Goal: Information Seeking & Learning: Learn about a topic

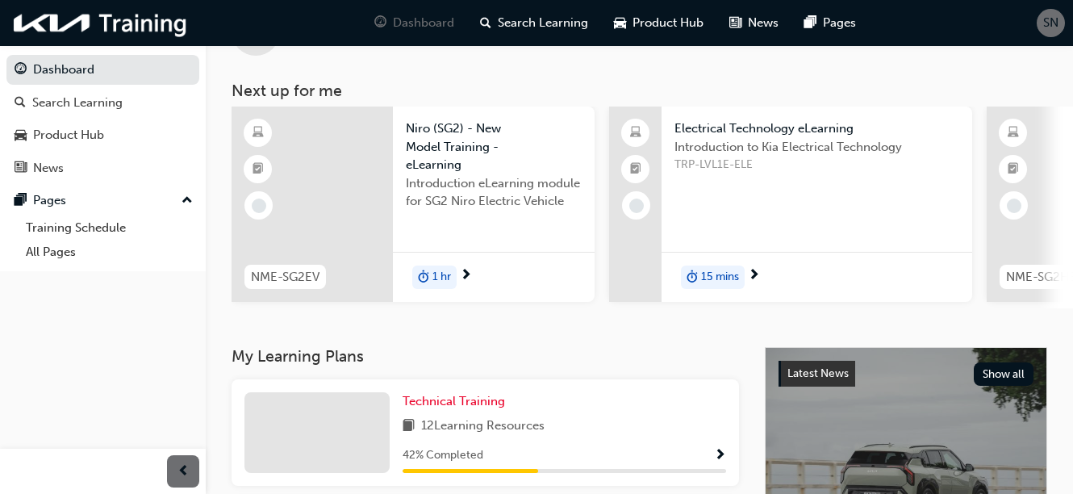
scroll to position [161, 0]
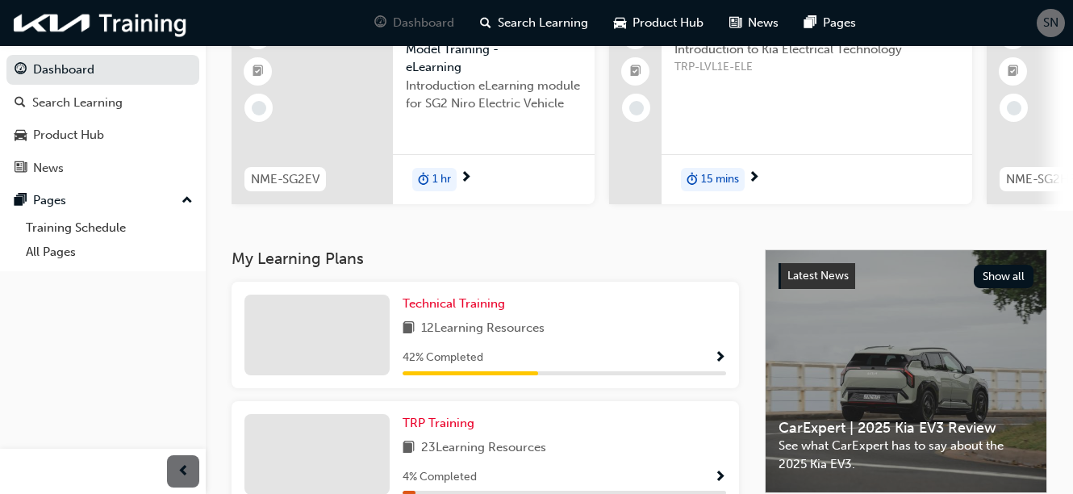
click at [609, 363] on div "42 % Completed" at bounding box center [565, 358] width 324 height 20
click at [725, 365] on span "Show Progress" at bounding box center [720, 358] width 12 height 15
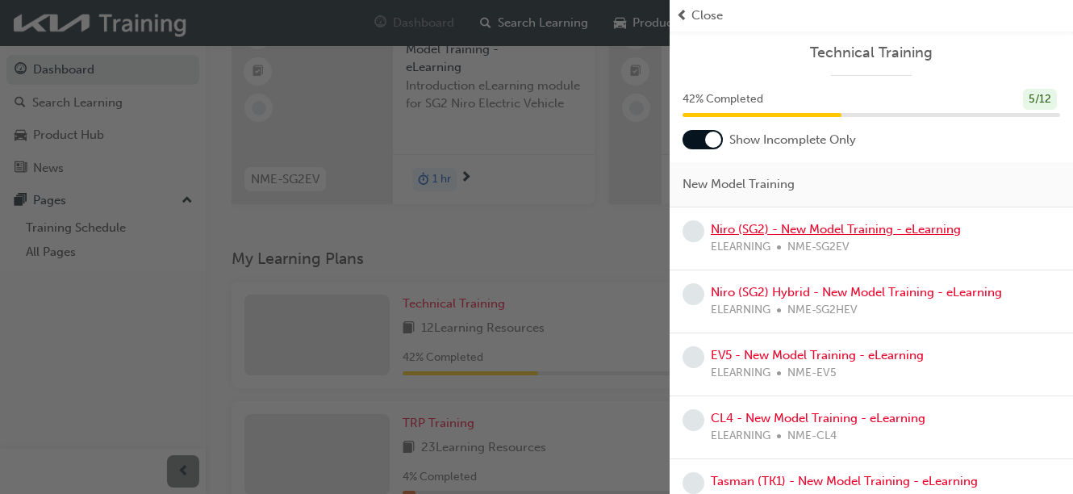
click at [784, 232] on link "Niro (SG2) - New Model Training - eLearning" at bounding box center [836, 229] width 250 height 15
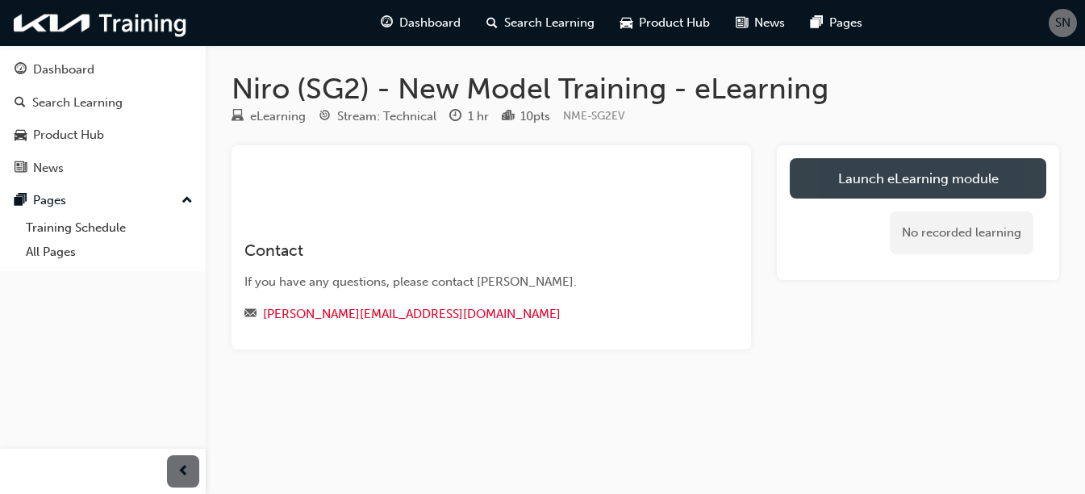
click at [905, 184] on link "Launch eLearning module" at bounding box center [918, 178] width 257 height 40
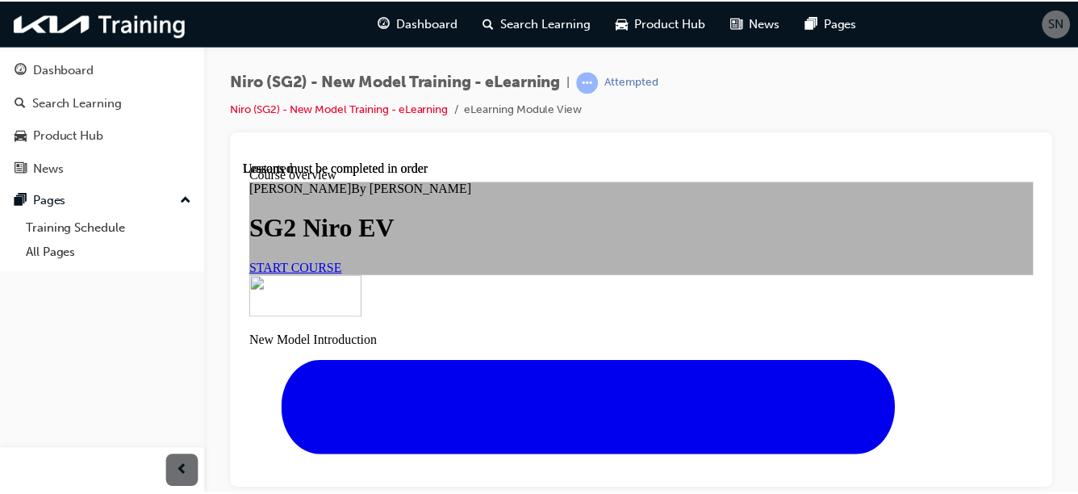
scroll to position [103, 0]
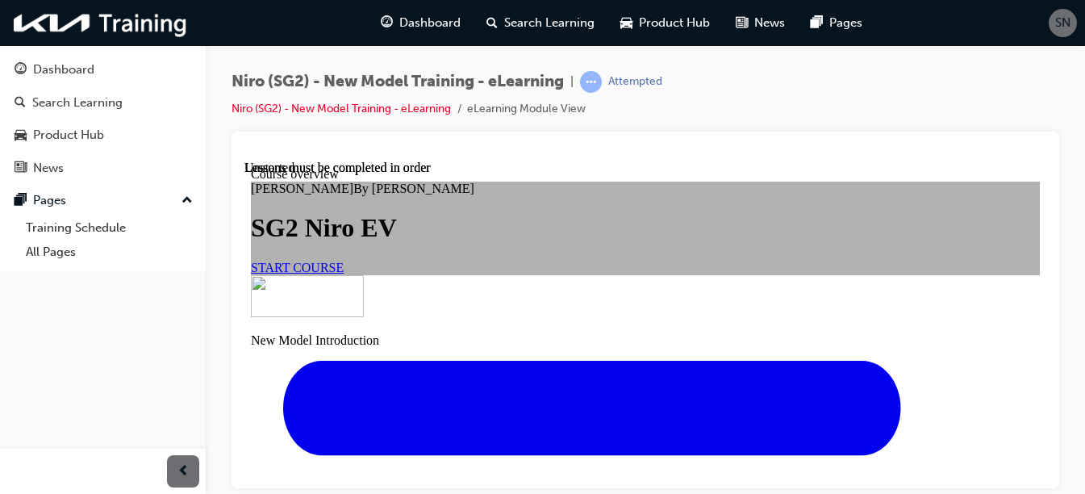
drag, startPoint x: 1039, startPoint y: 253, endPoint x: 1294, endPoint y: 451, distance: 323.2
drag, startPoint x: 967, startPoint y: 124, endPoint x: 968, endPoint y: 102, distance: 22.7
click at [968, 102] on div "Niro (SG2) - New Model Training - eLearning | Attempted Niro (SG2) - New Model …" at bounding box center [646, 101] width 828 height 61
drag, startPoint x: 980, startPoint y: 148, endPoint x: 985, endPoint y: 112, distance: 36.0
click at [985, 112] on div "Niro (SG2) - New Model Training - eLearning | Attempted Niro (SG2) - New Model …" at bounding box center [646, 249] width 828 height 357
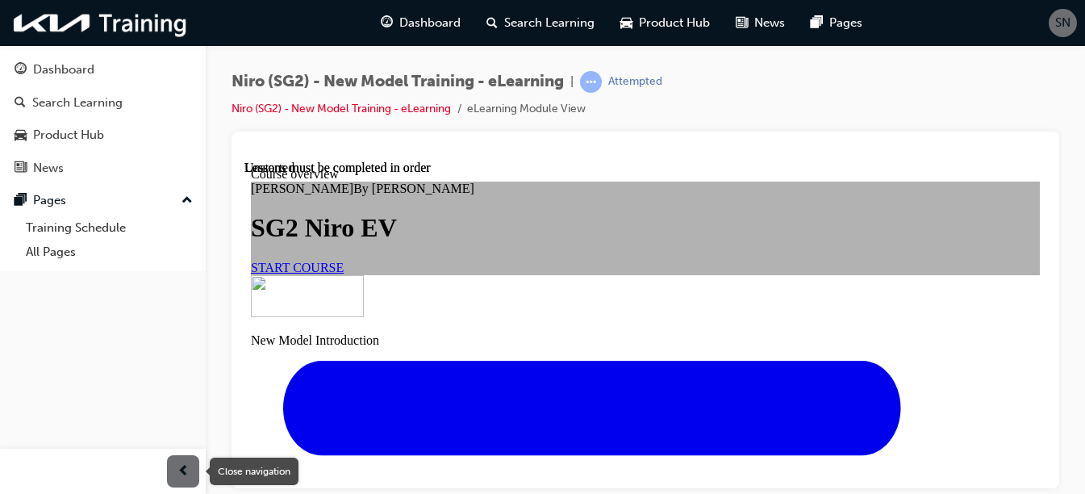
click at [172, 469] on div "button" at bounding box center [183, 471] width 32 height 32
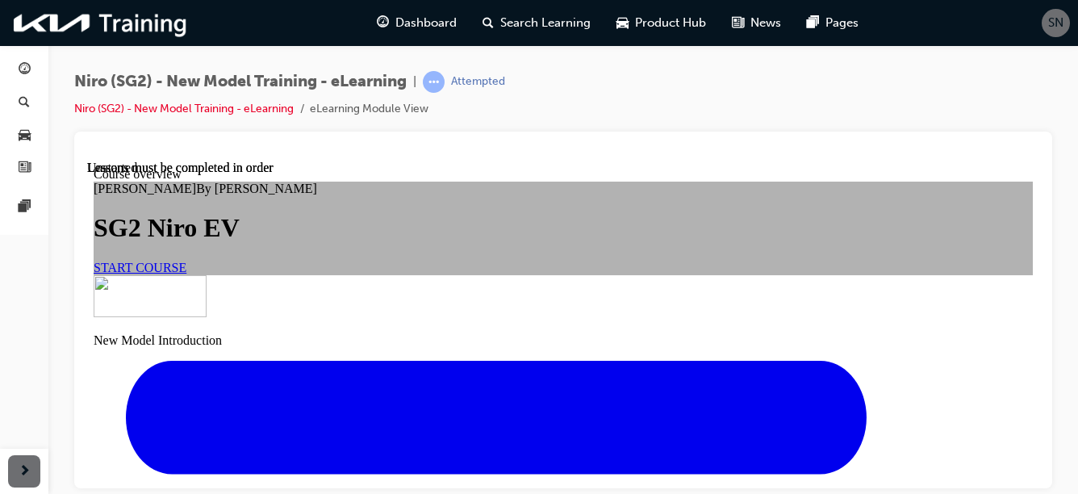
click at [186, 274] on span "START COURSE" at bounding box center [140, 267] width 93 height 14
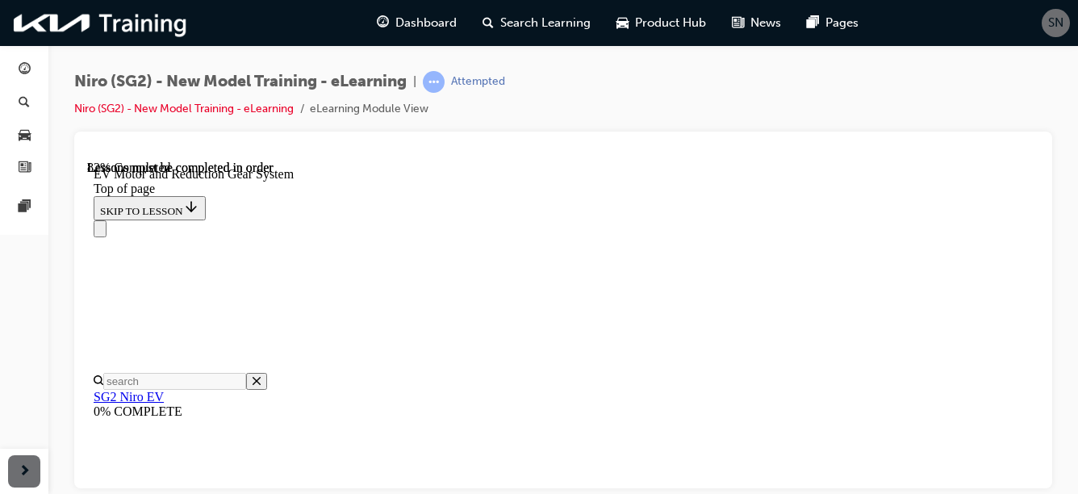
scroll to position [2018, 0]
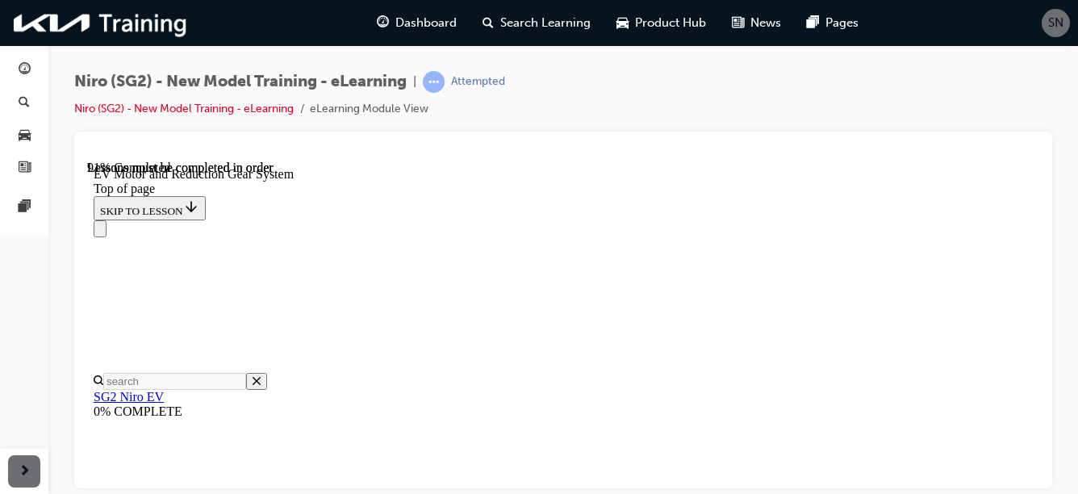
scroll to position [3030, 0]
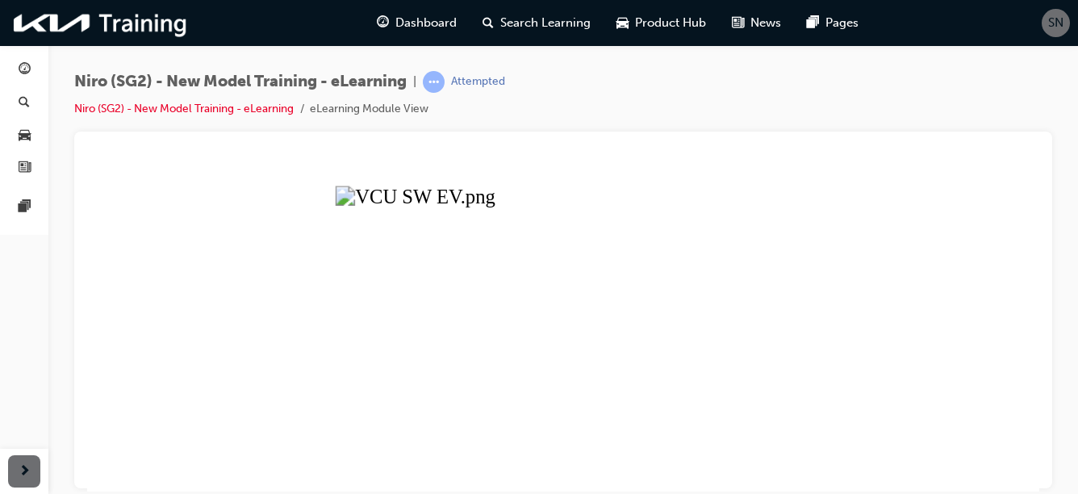
click at [465, 299] on button "Unzoom image" at bounding box center [563, 325] width 952 height 331
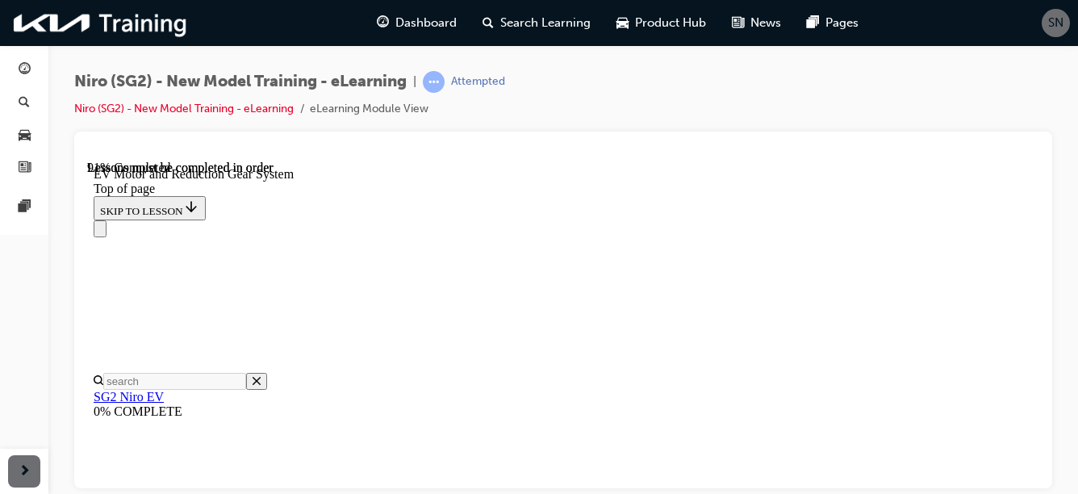
scroll to position [3197, 0]
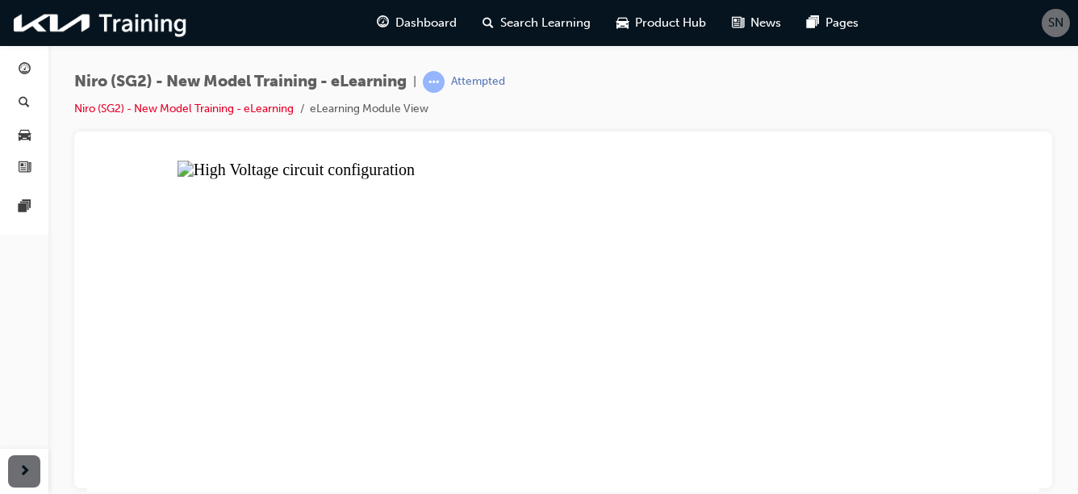
click at [730, 330] on button "Unzoom image" at bounding box center [563, 325] width 952 height 331
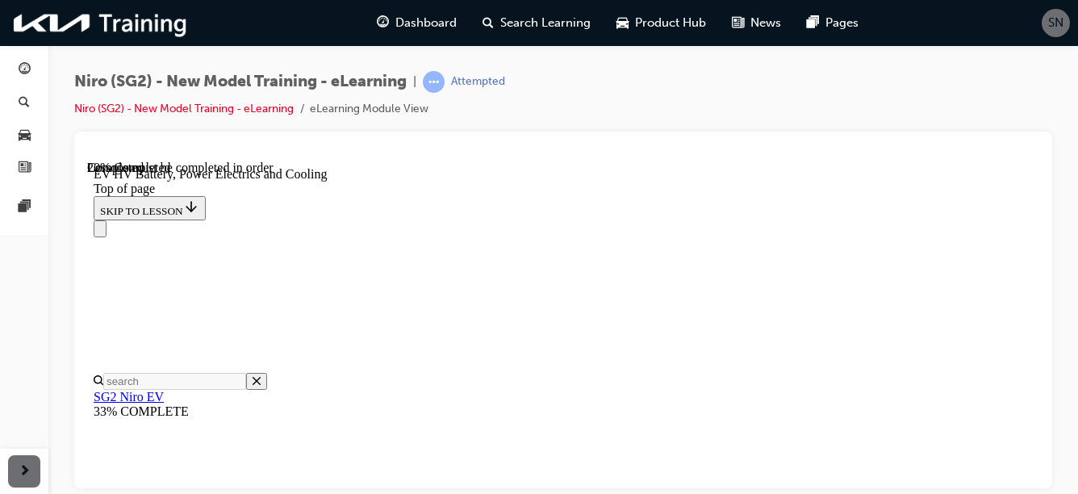
scroll to position [1261, 0]
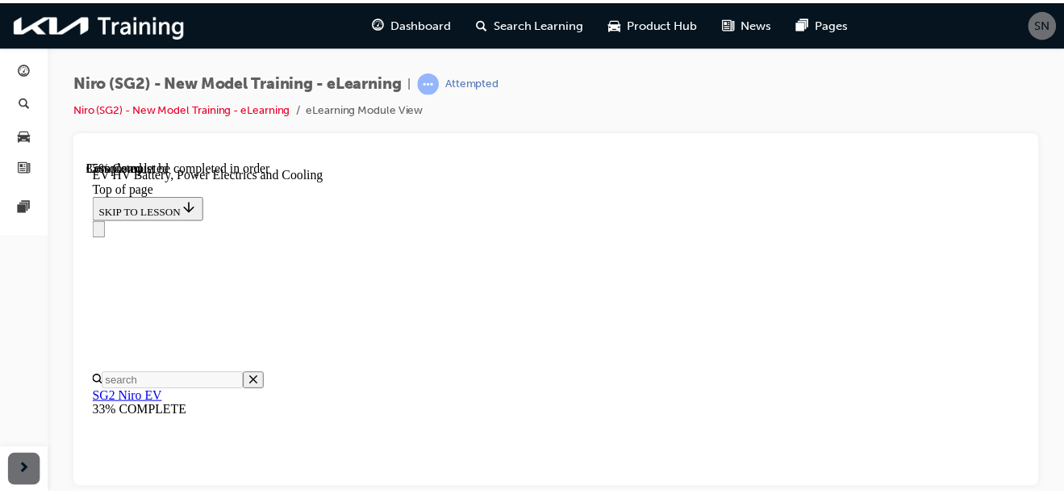
scroll to position [2394, 0]
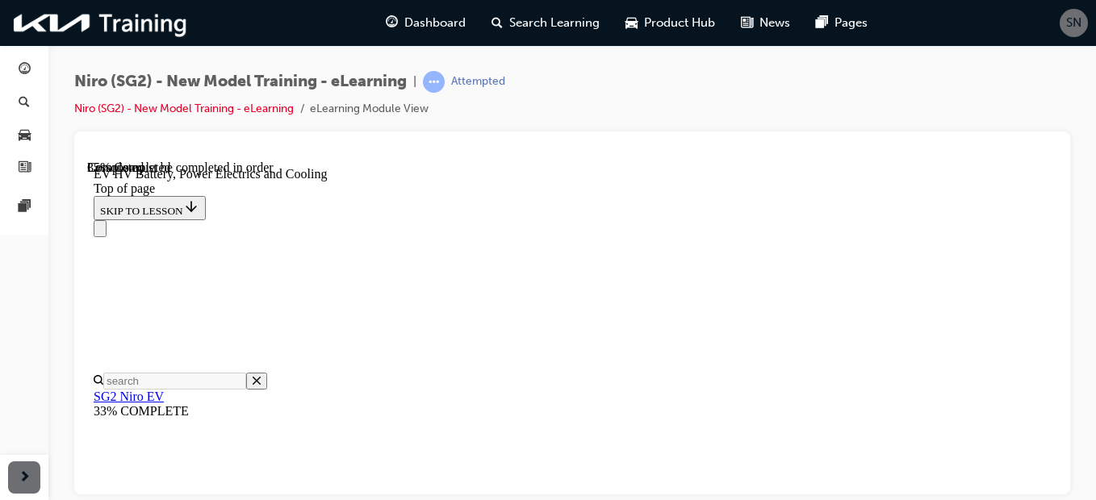
drag, startPoint x: 1177, startPoint y: 439, endPoint x: 1027, endPoint y: 161, distance: 316.3
drag, startPoint x: 714, startPoint y: 659, endPoint x: 624, endPoint y: 486, distance: 195.6
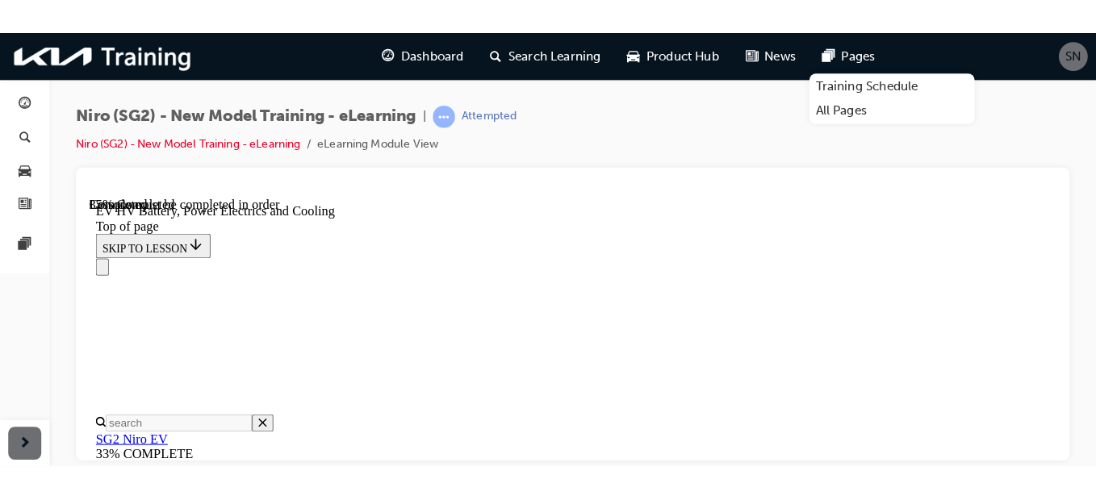
scroll to position [2398, 0]
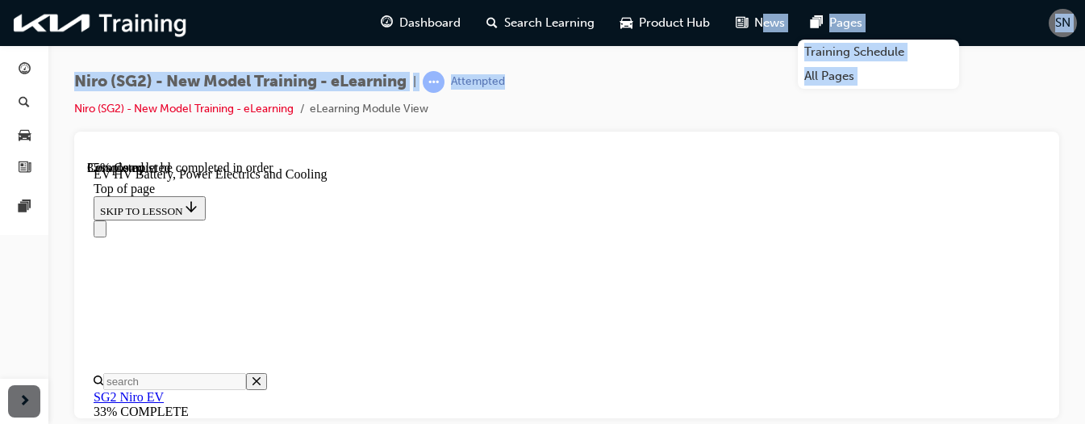
drag, startPoint x: 761, startPoint y: 65, endPoint x: 763, endPoint y: 2, distance: 63.0
click at [763, 2] on div "Dashboard Search Learning Product Hub News Pages Training Schedule All Pages SN…" at bounding box center [542, 212] width 1085 height 424
drag, startPoint x: 763, startPoint y: 2, endPoint x: 1024, endPoint y: 77, distance: 271.0
click at [1024, 77] on div "Niro (SG2) - New Model Training - eLearning | Attempted Niro (SG2) - New Model …" at bounding box center [566, 101] width 985 height 61
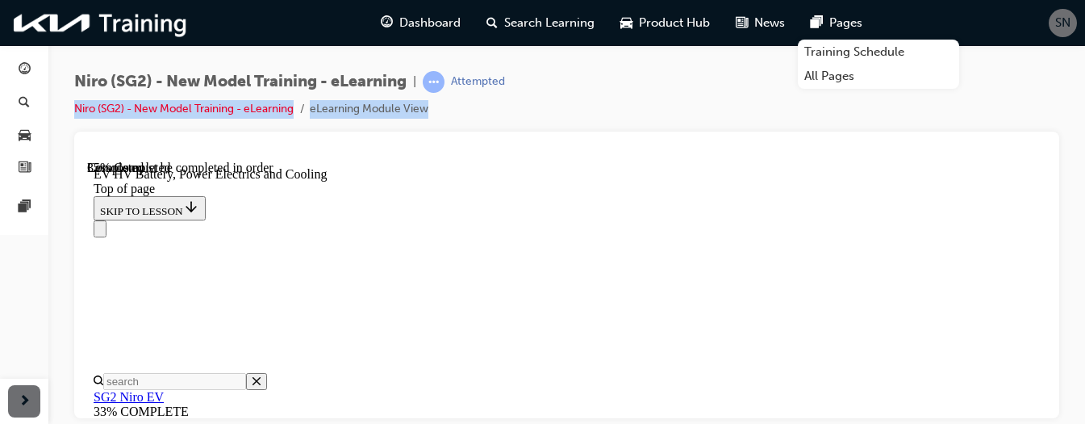
drag, startPoint x: 1055, startPoint y: 101, endPoint x: 1023, endPoint y: 69, distance: 45.1
click at [1023, 69] on div "Niro (SG2) - New Model Training - eLearning | Attempted Niro (SG2) - New Model …" at bounding box center [566, 214] width 1037 height 338
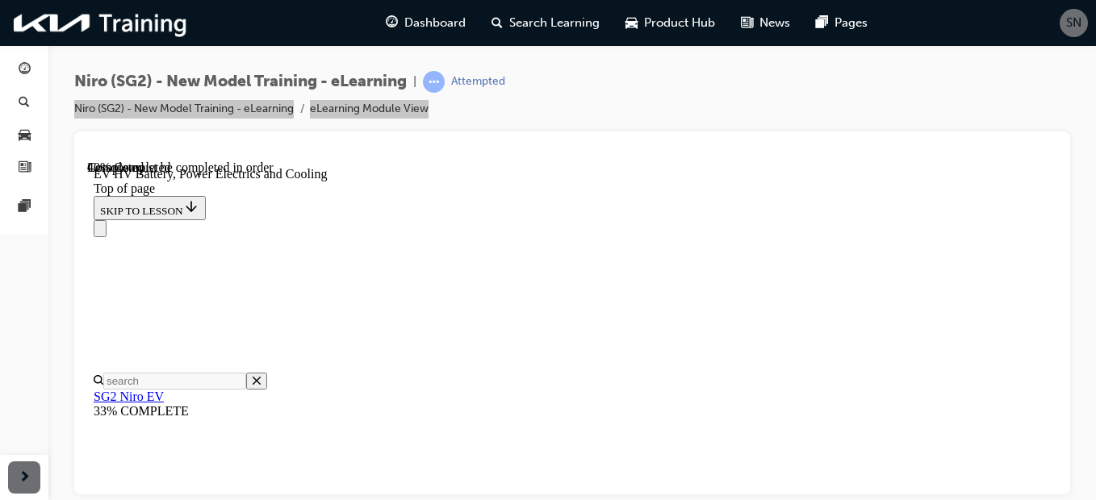
scroll to position [2720, 0]
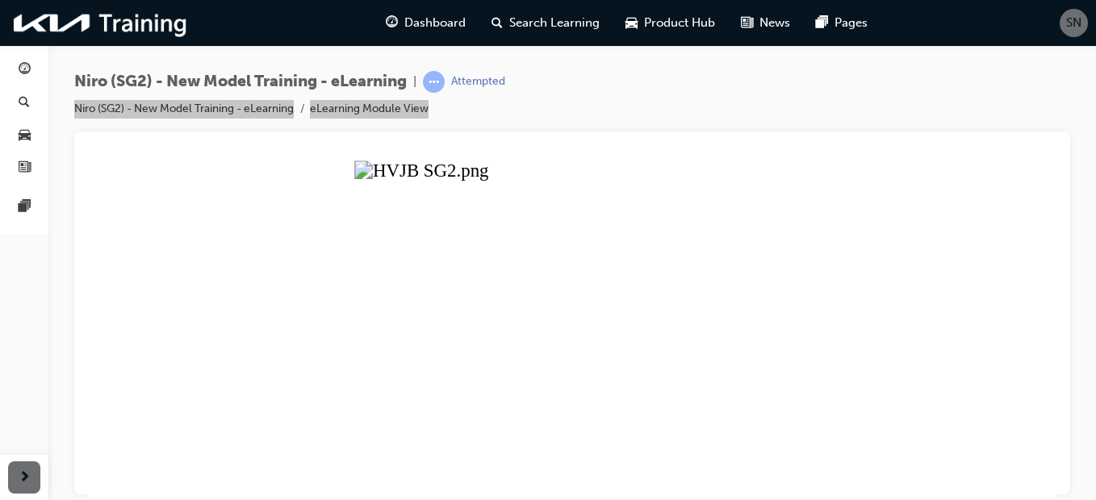
click at [474, 399] on button "Unzoom image" at bounding box center [572, 328] width 970 height 337
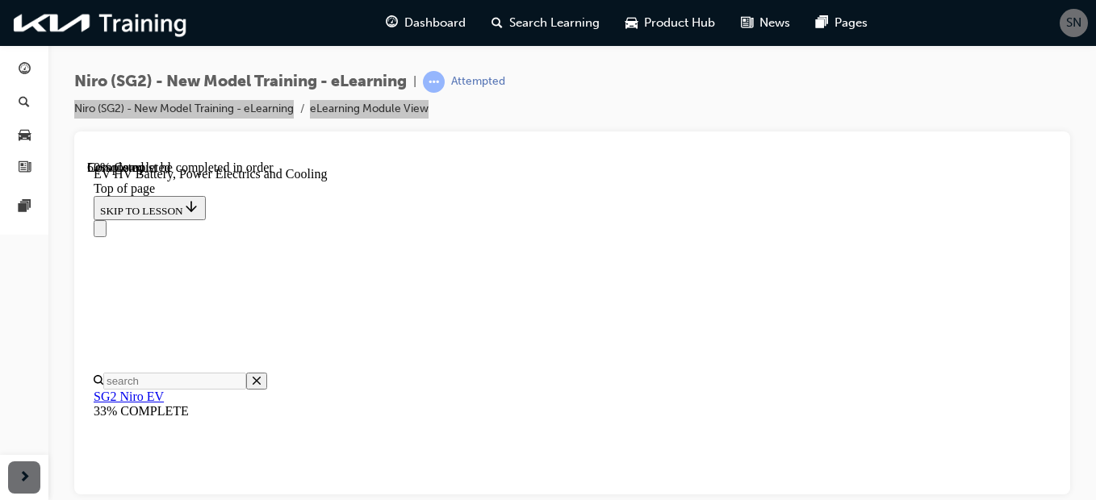
scroll to position [3285, 0]
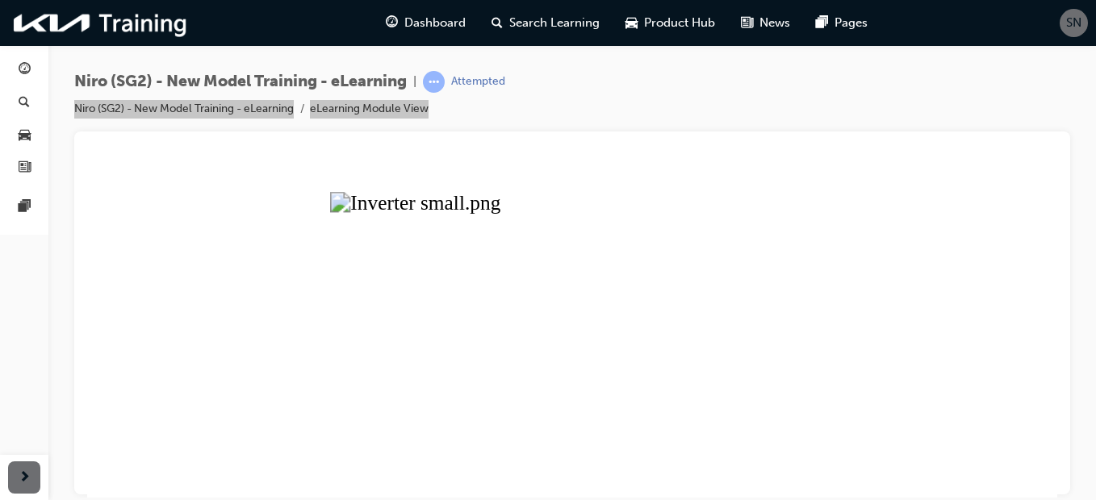
click at [582, 369] on button "Unzoom image" at bounding box center [572, 328] width 970 height 337
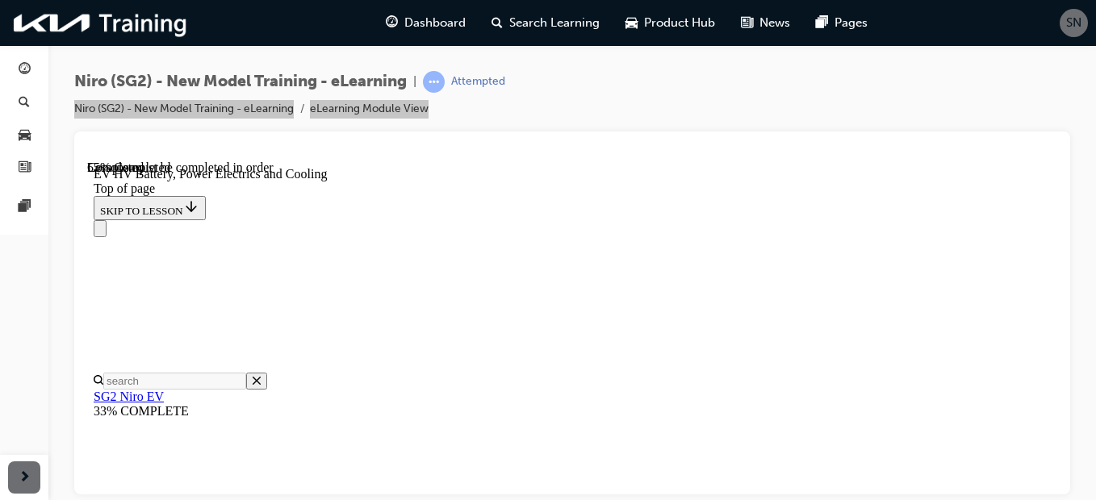
scroll to position [3608, 0]
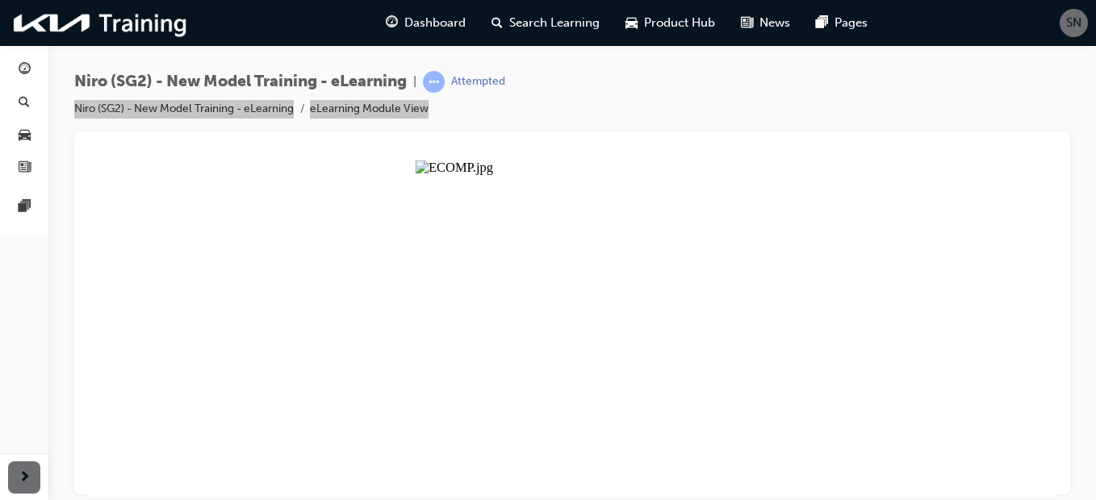
click at [560, 363] on button "Unzoom image" at bounding box center [572, 328] width 970 height 337
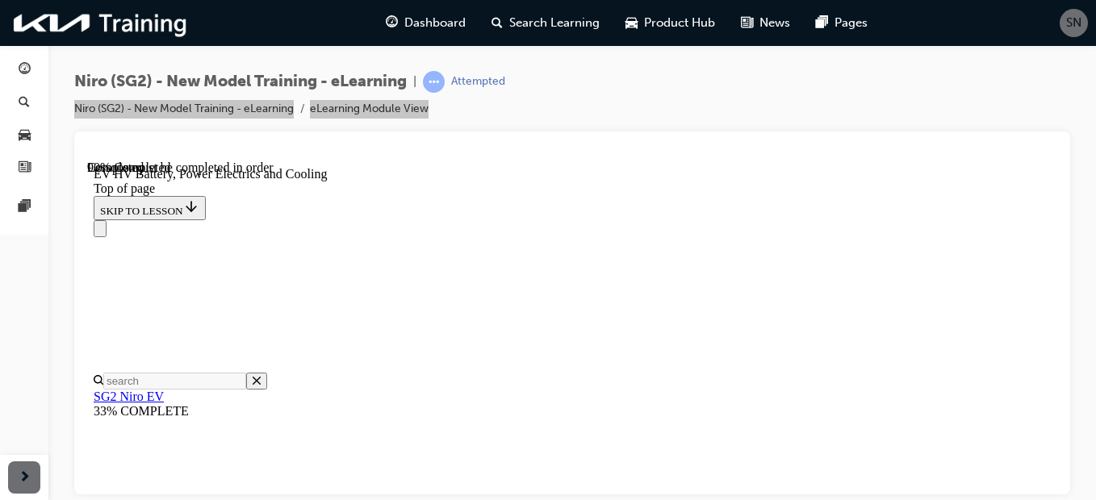
scroll to position [5868, 0]
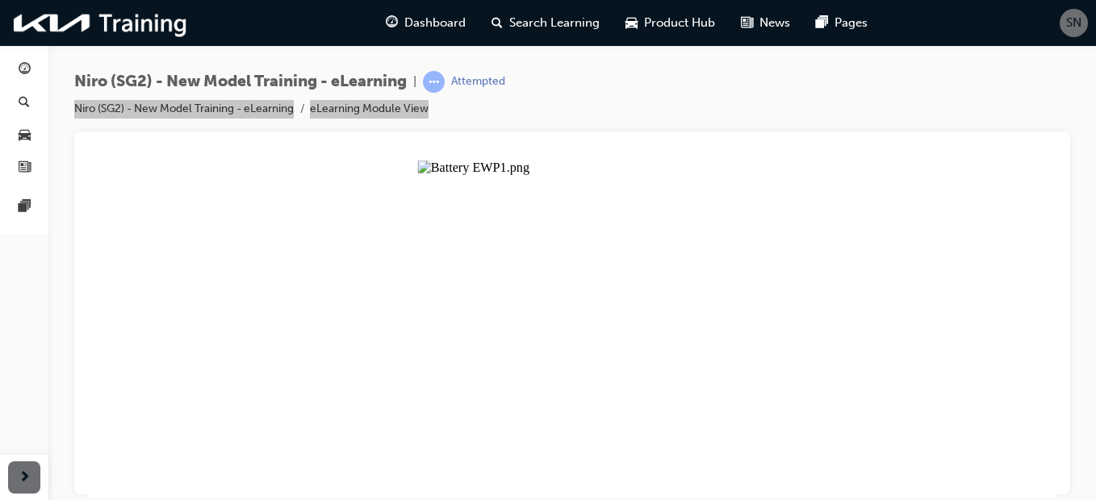
click at [546, 313] on button "Unzoom image" at bounding box center [572, 328] width 970 height 337
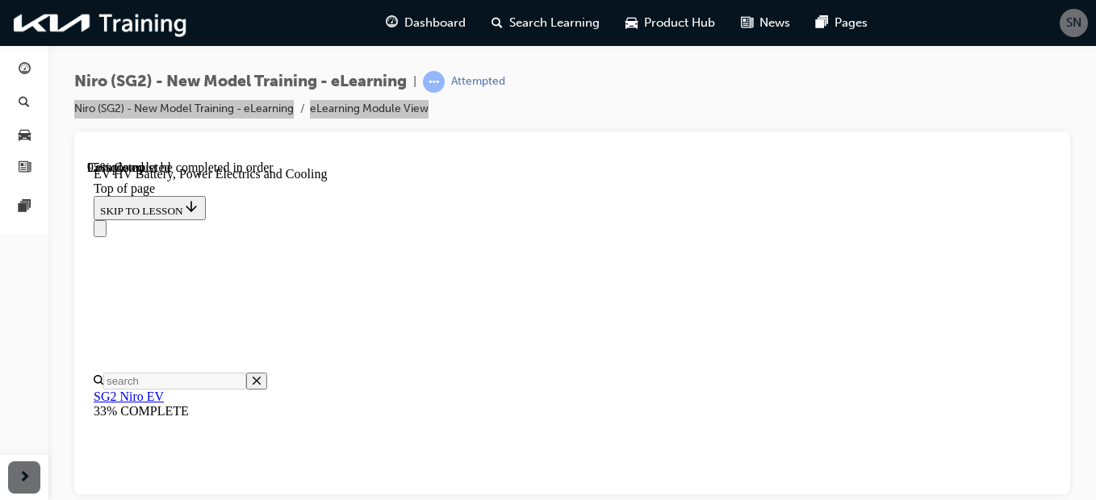
scroll to position [6057, 0]
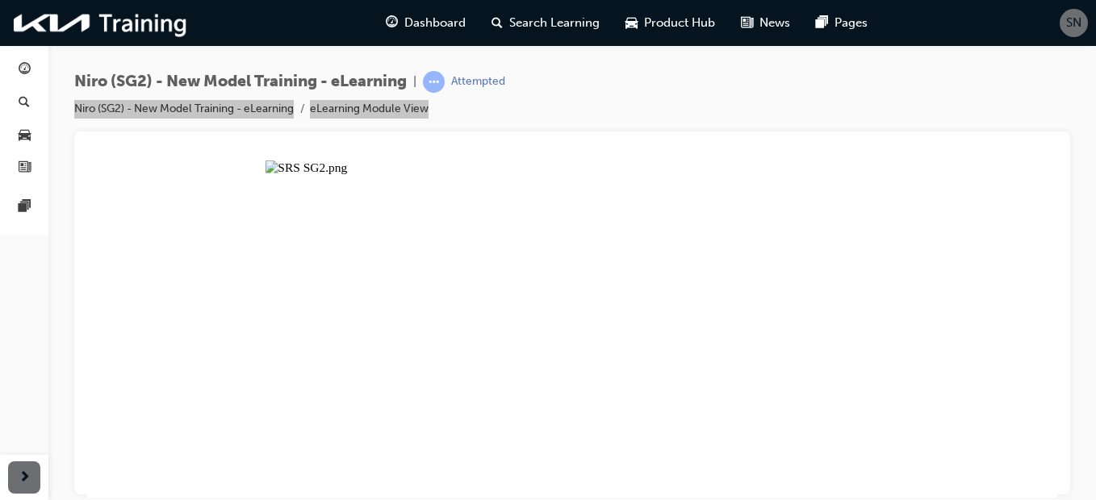
click at [785, 351] on button "Unzoom image" at bounding box center [572, 328] width 970 height 337
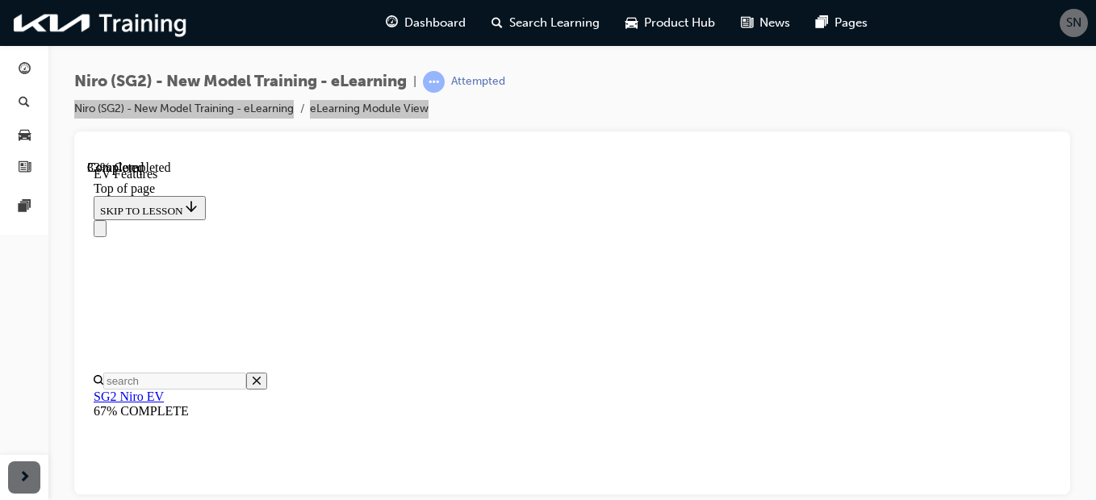
scroll to position [1745, 0]
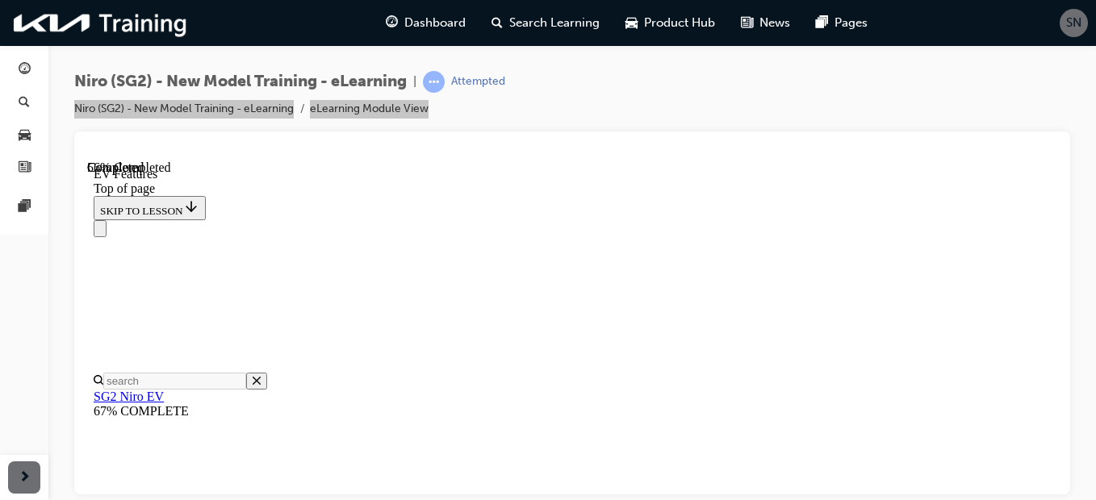
scroll to position [2473, 0]
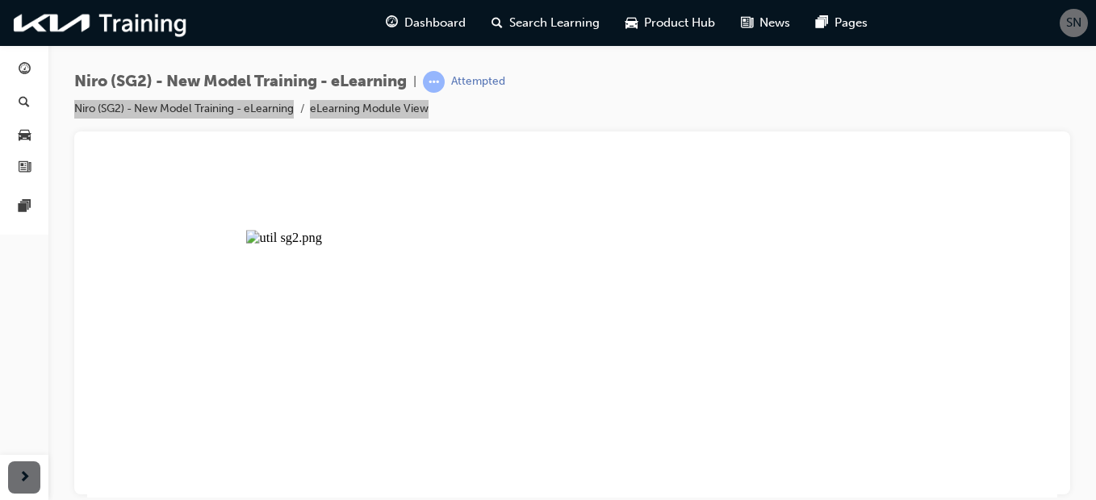
click at [655, 354] on button "Unzoom image" at bounding box center [572, 328] width 970 height 337
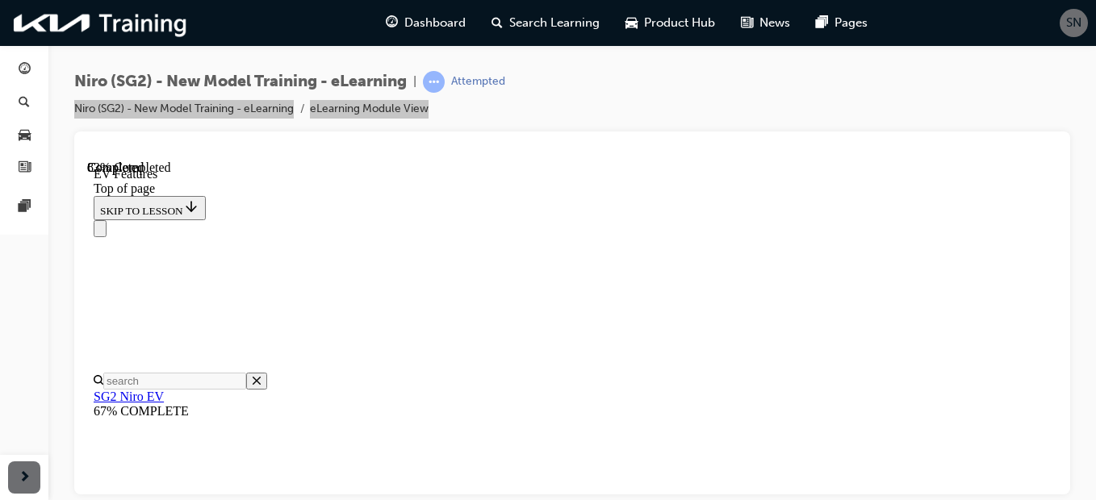
scroll to position [3280, 0]
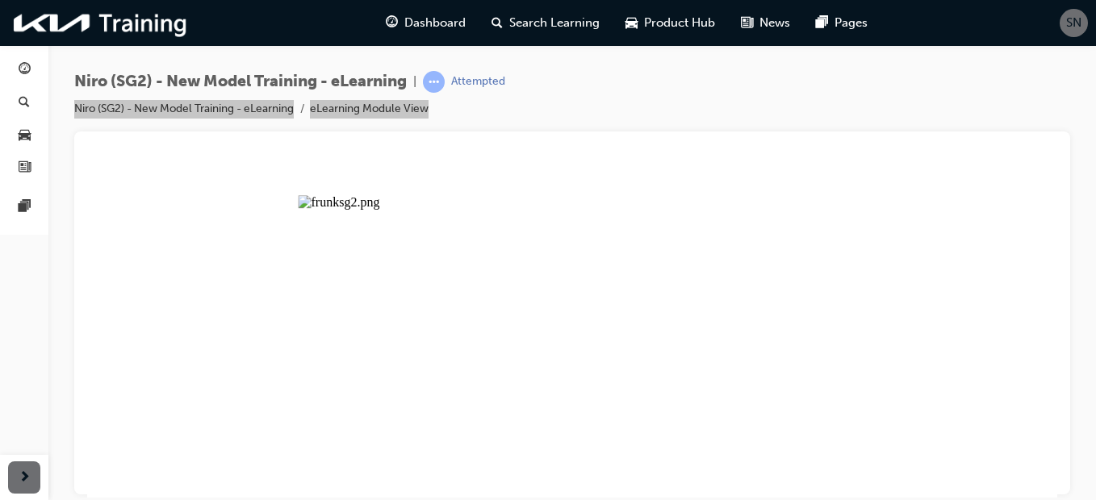
click at [704, 332] on button "Unzoom image" at bounding box center [572, 328] width 970 height 337
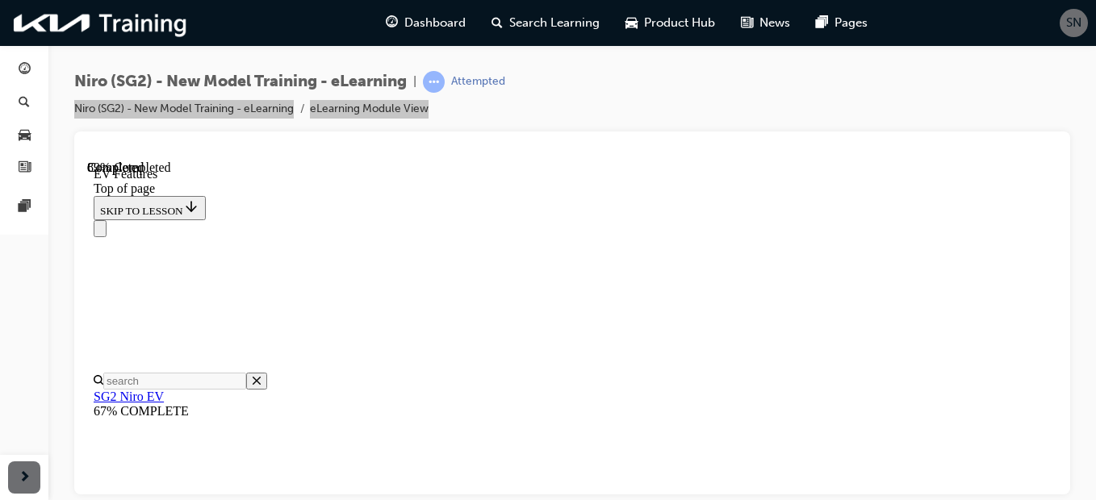
scroll to position [3765, 0]
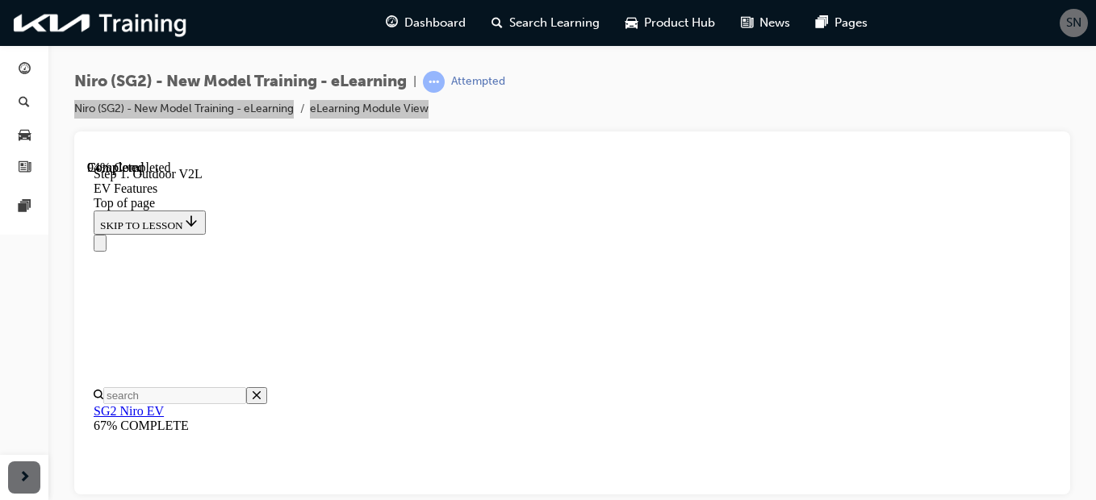
scroll to position [3789, 0]
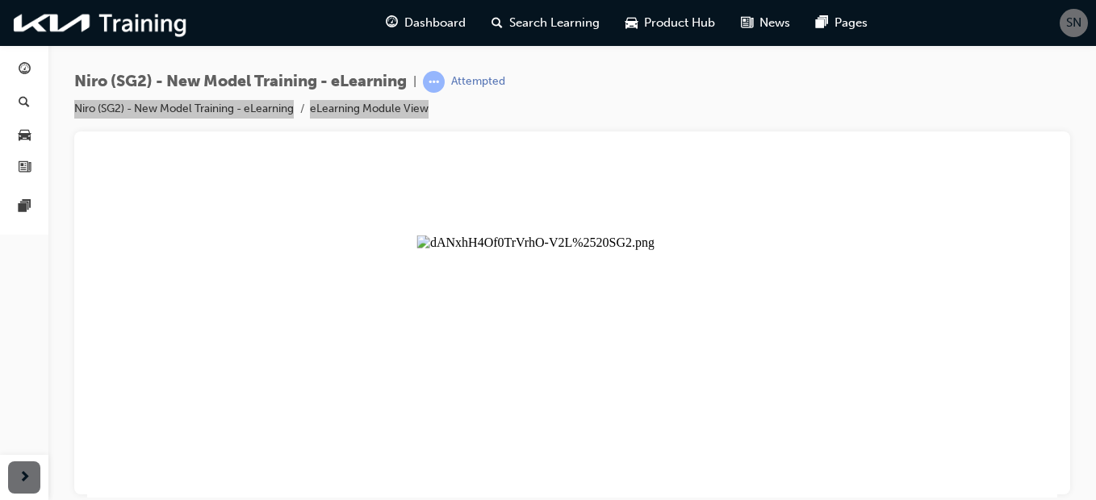
click at [657, 295] on button "Unzoom image" at bounding box center [572, 328] width 970 height 337
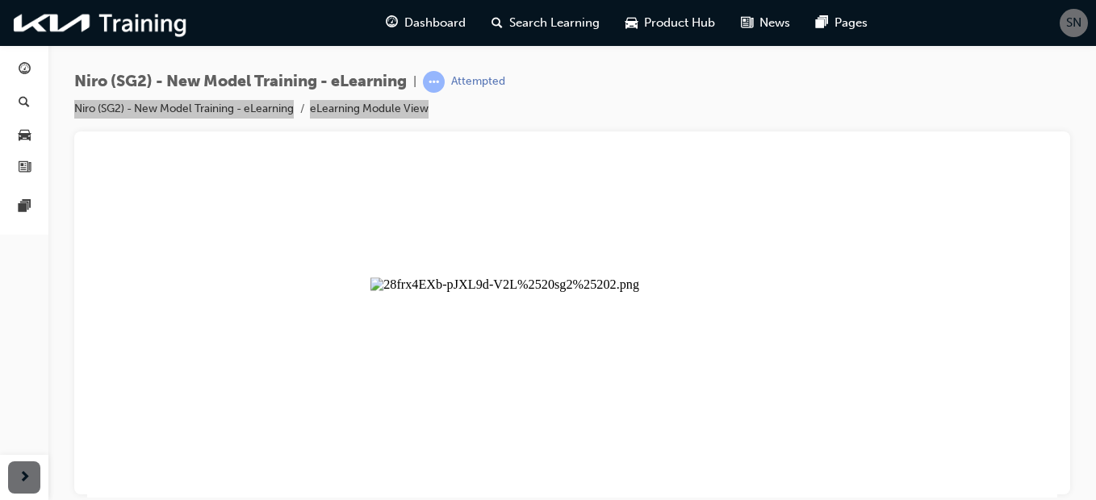
click at [537, 376] on button "Unzoom image" at bounding box center [572, 328] width 970 height 337
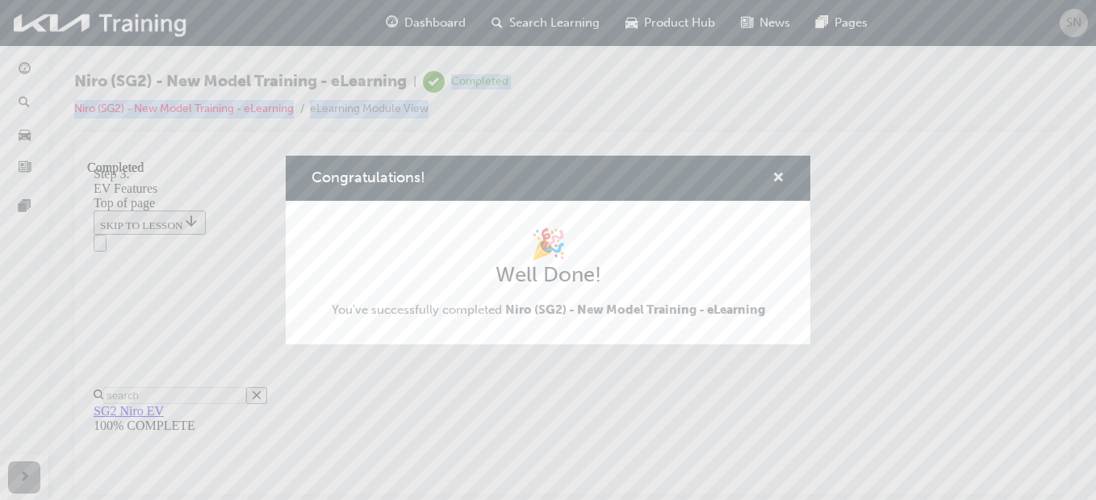
click at [780, 176] on span "cross-icon" at bounding box center [778, 179] width 12 height 15
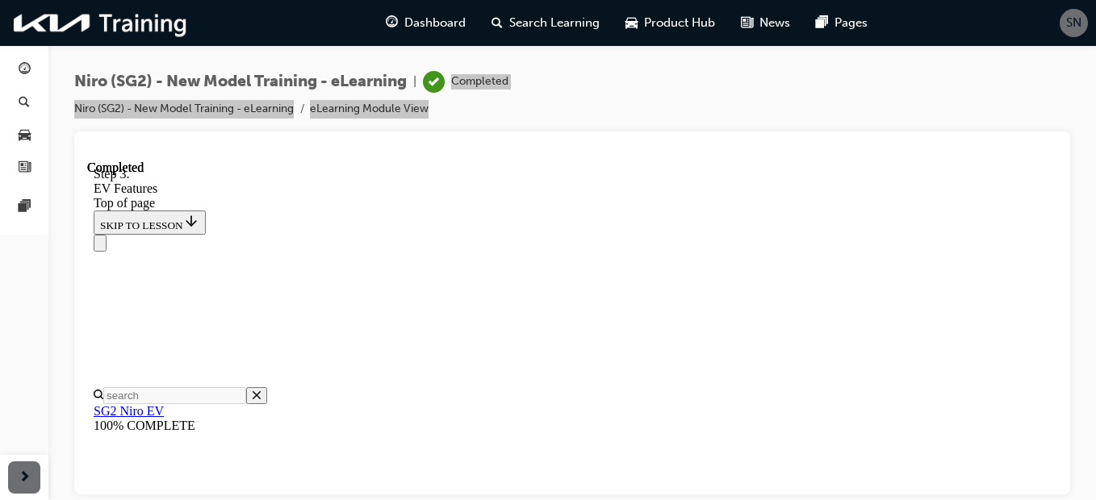
scroll to position [3789, 0]
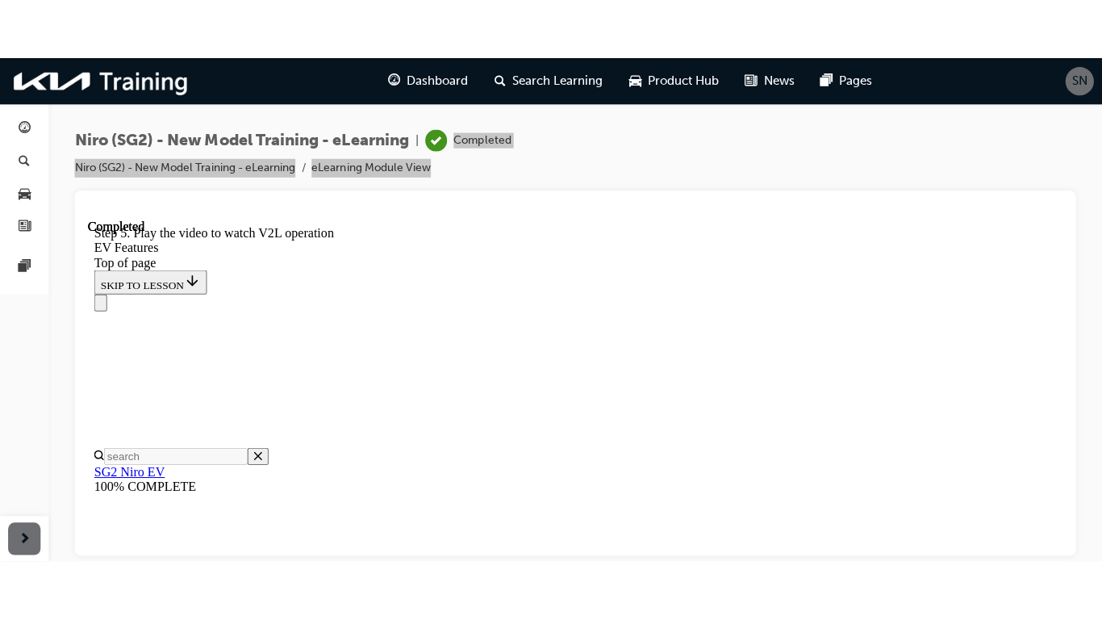
scroll to position [3716, 0]
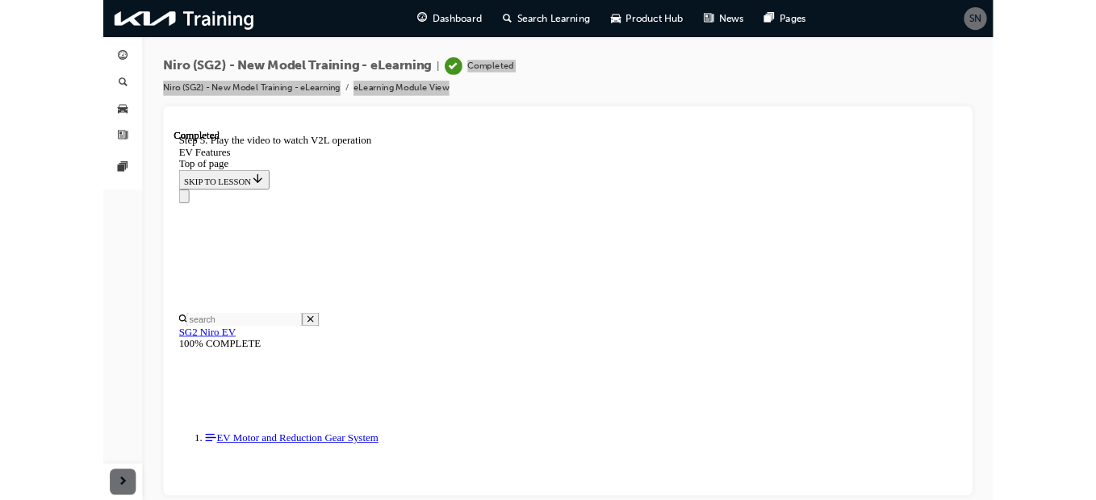
scroll to position [3610, 0]
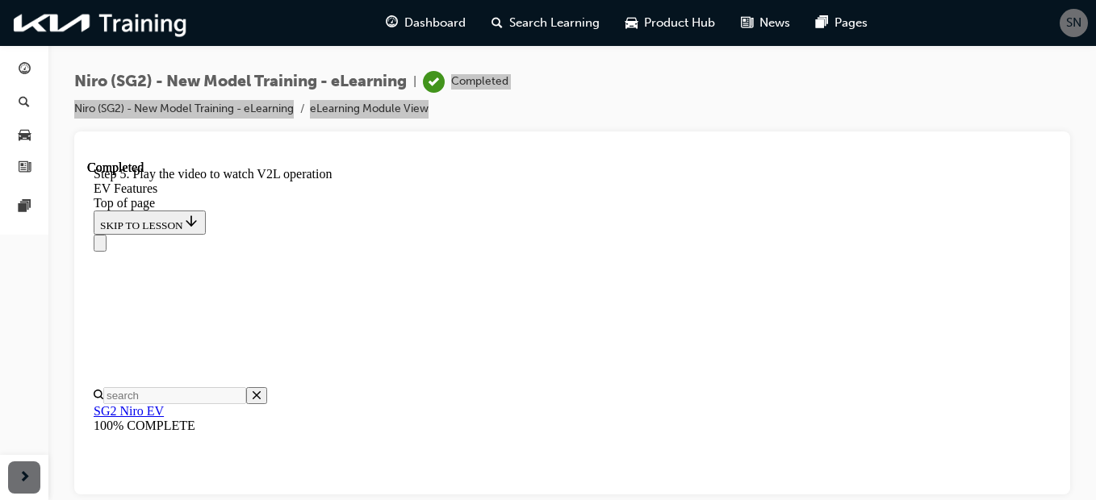
scroll to position [4012, 0]
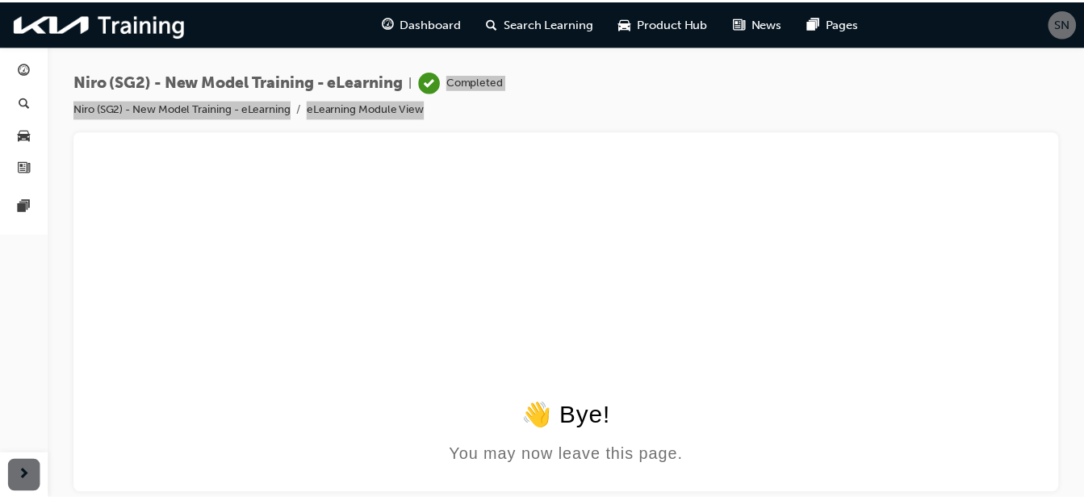
scroll to position [0, 0]
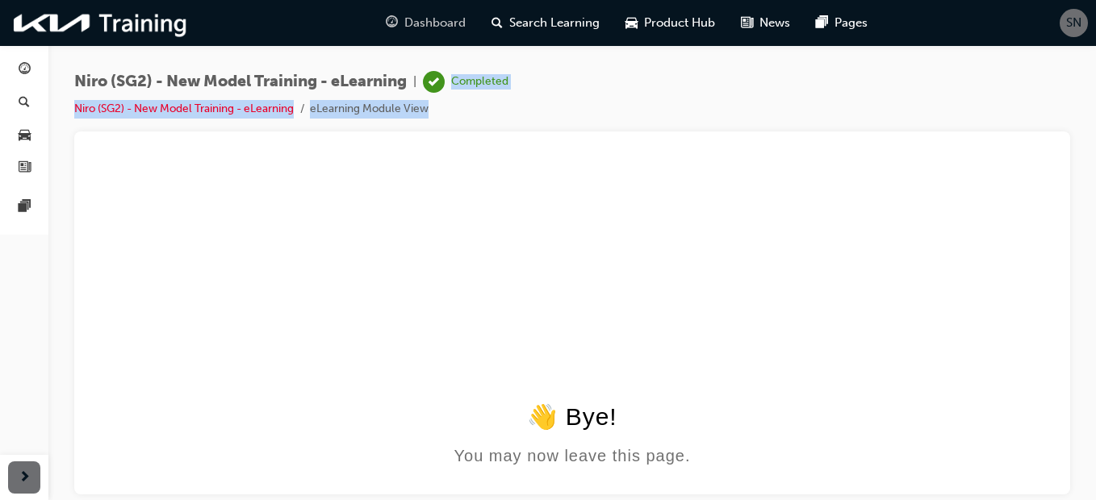
click at [429, 25] on span "Dashboard" at bounding box center [434, 23] width 61 height 19
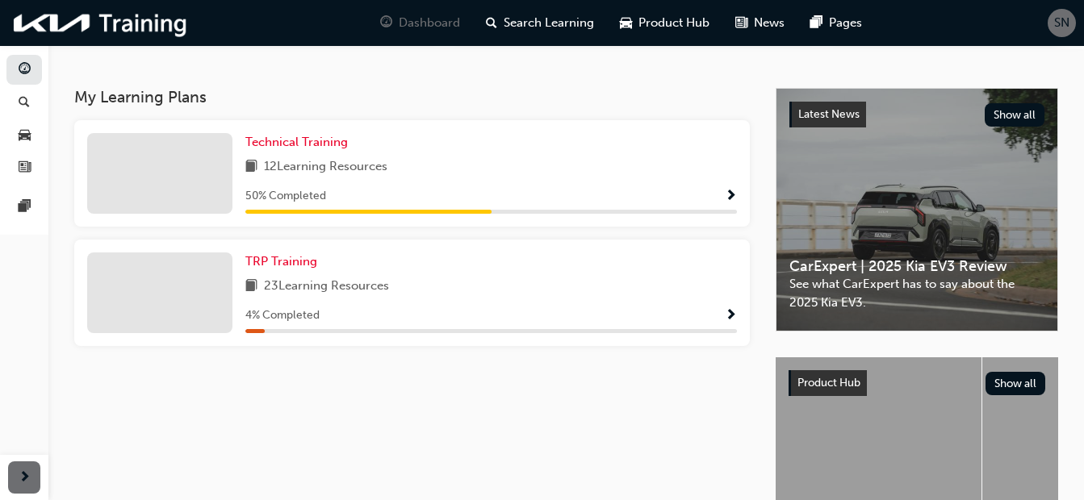
scroll to position [242, 0]
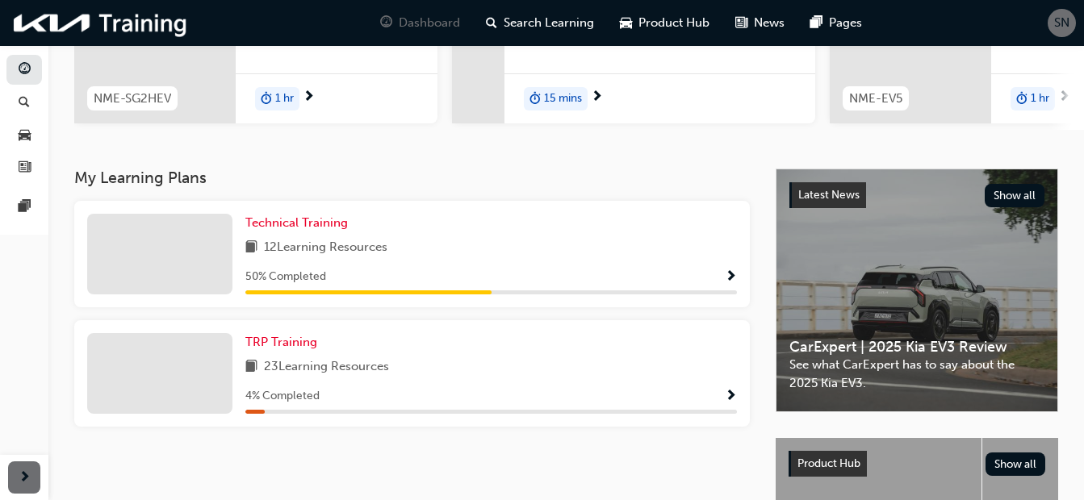
click at [731, 280] on span "Show Progress" at bounding box center [731, 277] width 12 height 15
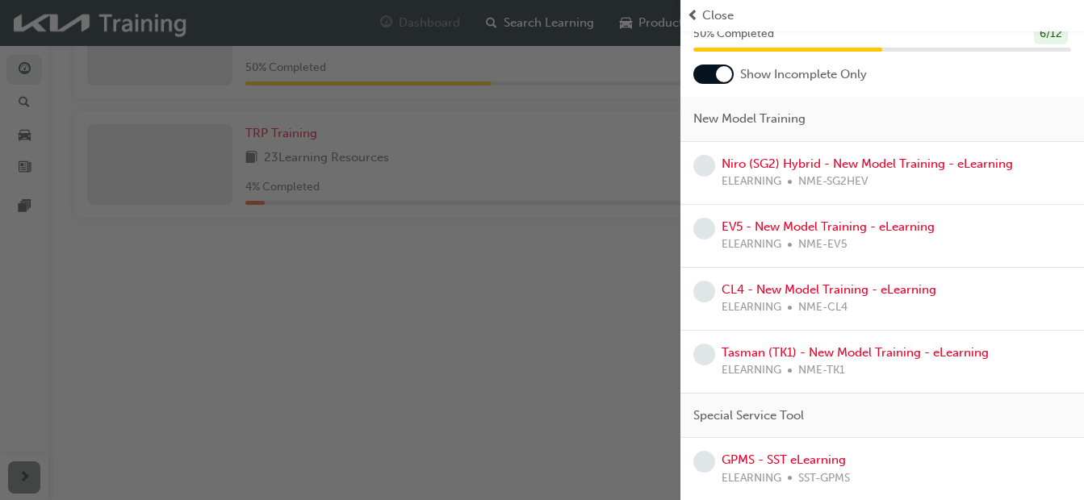
scroll to position [129, 0]
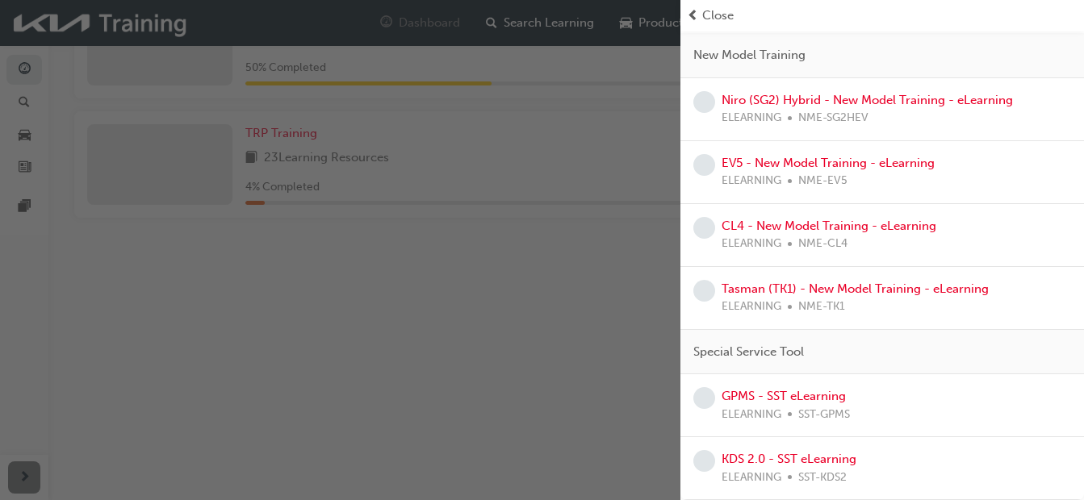
click at [589, 366] on div "button" at bounding box center [340, 250] width 680 height 500
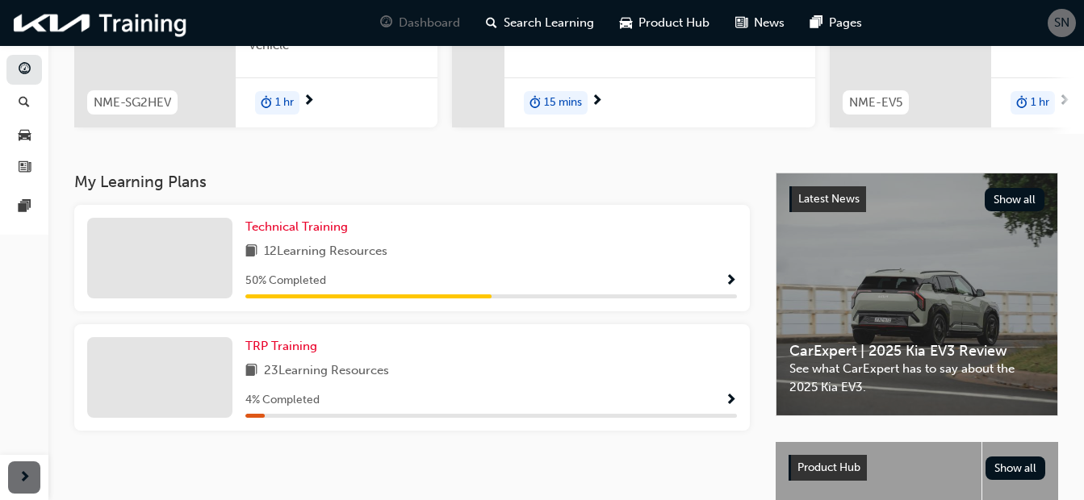
scroll to position [222, 0]
